Goal: Information Seeking & Learning: Learn about a topic

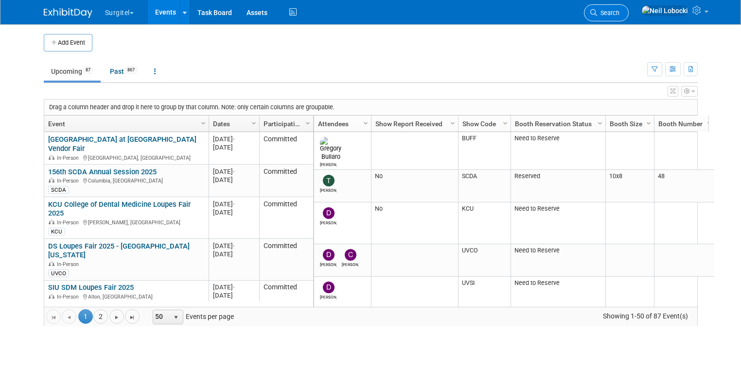
click at [619, 10] on span "Search" at bounding box center [608, 12] width 22 height 7
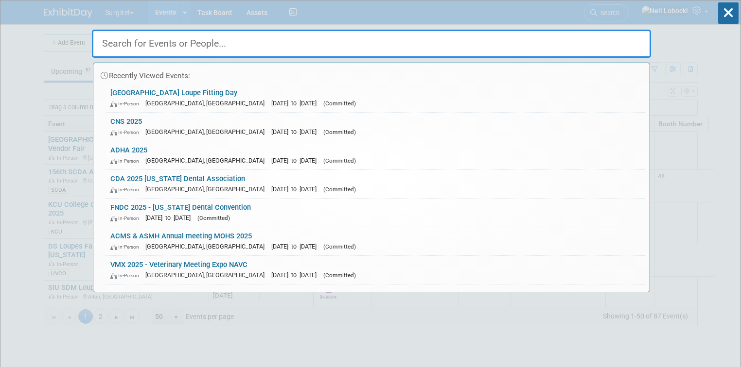
click at [282, 42] on input "text" at bounding box center [371, 44] width 559 height 28
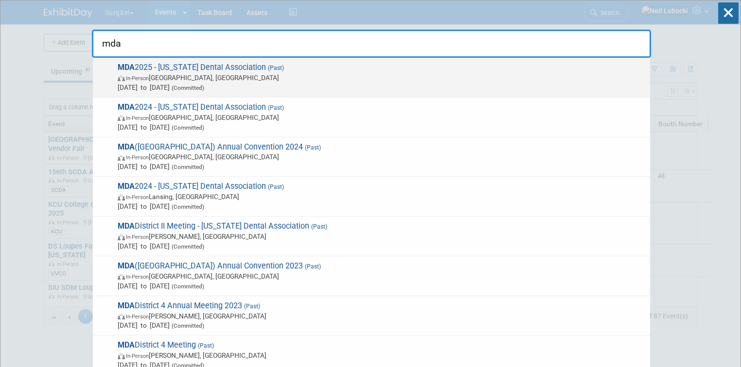
type input "mda"
click at [276, 78] on span "In-Person [GEOGRAPHIC_DATA], [GEOGRAPHIC_DATA]" at bounding box center [381, 78] width 527 height 10
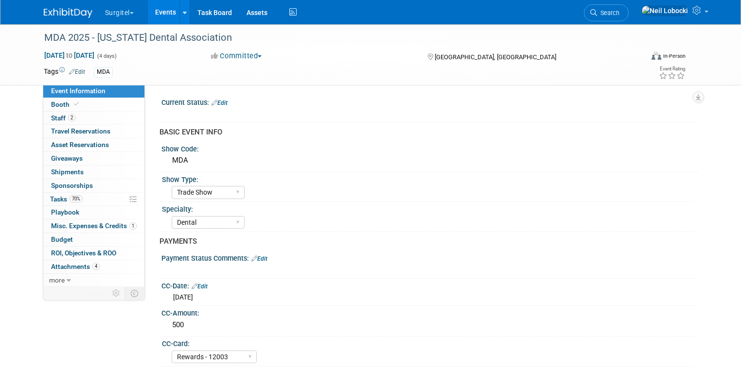
select select "Trade Show"
select select "Dental"
select select "Rewards - 12003"
select select "No"
click at [73, 263] on span "Attachments 4" at bounding box center [75, 267] width 49 height 8
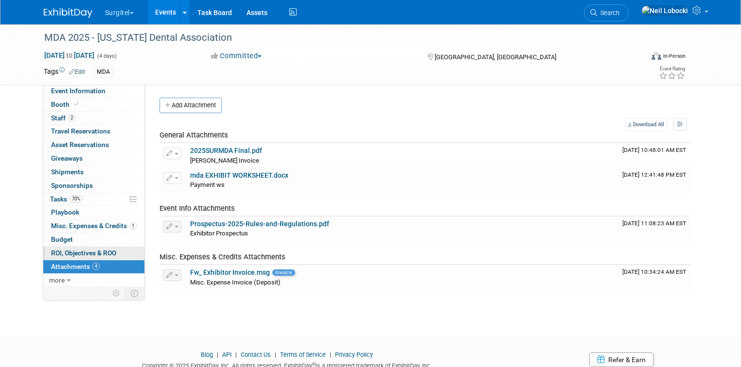
click at [66, 251] on span "ROI, Objectives & ROO 0" at bounding box center [83, 253] width 65 height 8
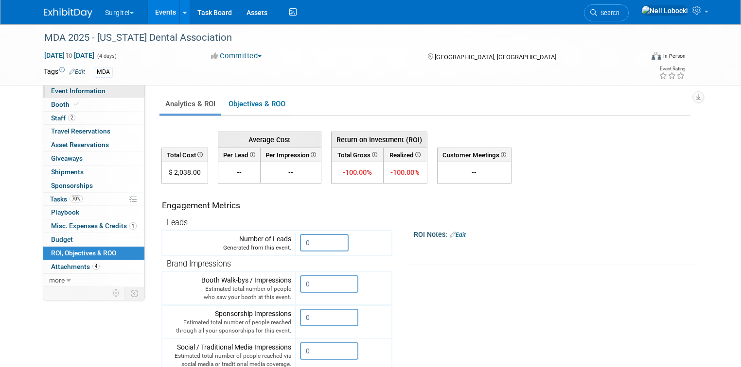
click at [75, 97] on link "Event Information" at bounding box center [93, 91] width 101 height 13
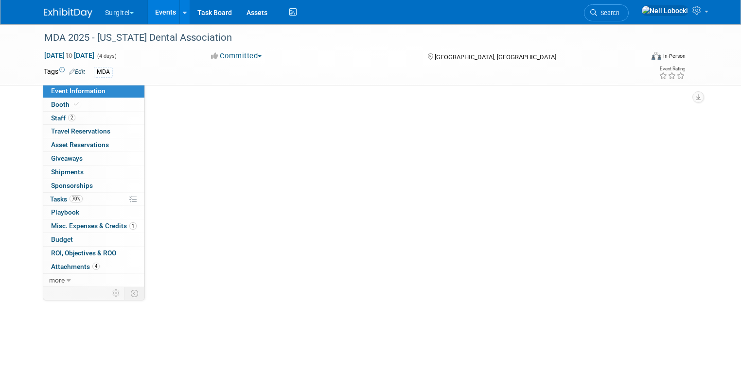
select select "Trade Show"
select select "Dental"
select select "Rewards - 12003"
select select "No"
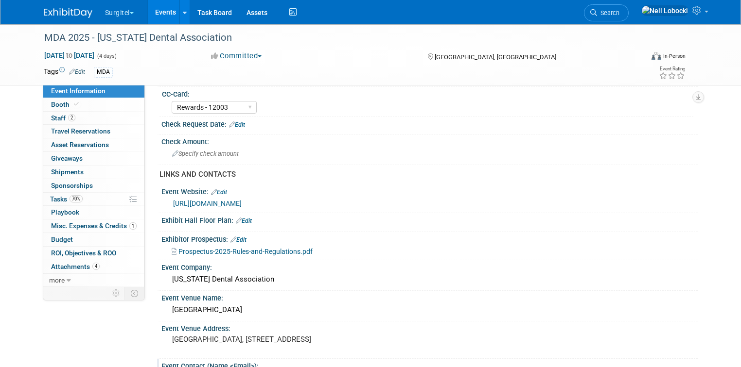
scroll to position [389, 0]
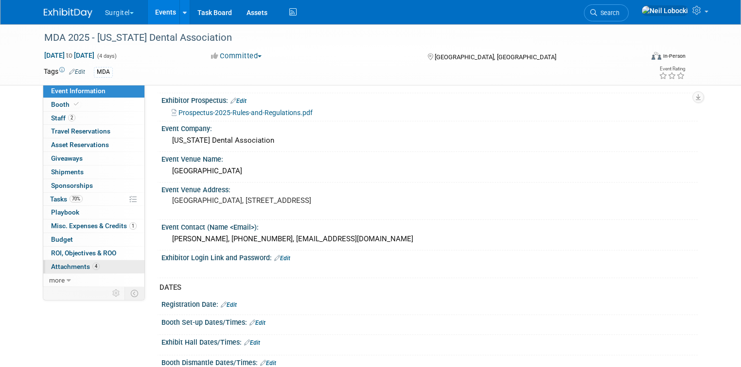
click at [56, 261] on link "4 Attachments 4" at bounding box center [93, 267] width 101 height 13
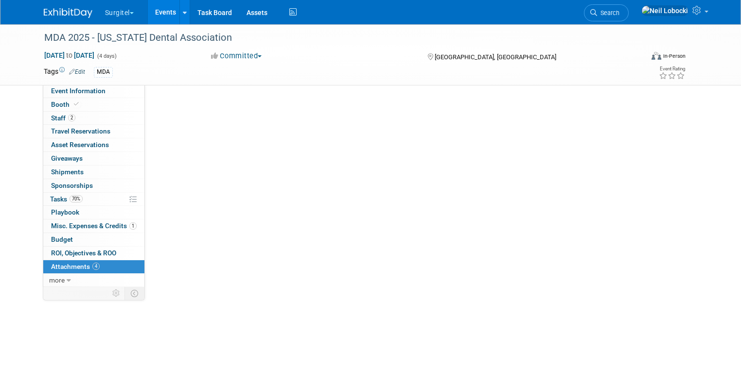
scroll to position [0, 0]
